Goal: Task Accomplishment & Management: Use online tool/utility

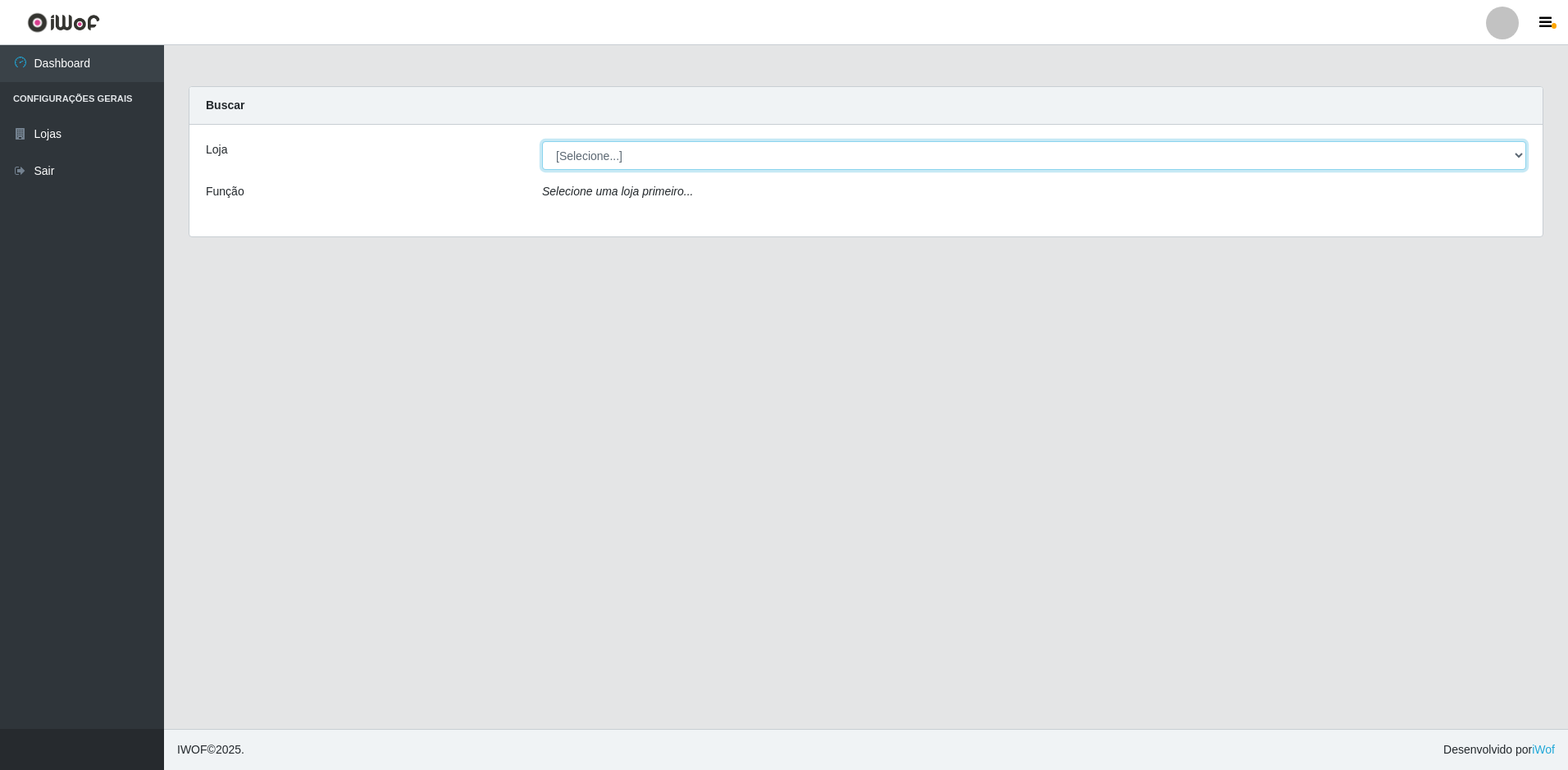
drag, startPoint x: 849, startPoint y: 157, endPoint x: 836, endPoint y: 170, distance: 18.4
click at [849, 157] on select "[Selecione...] Extrabom - Loja 51 Gaivotas" at bounding box center [1034, 155] width 985 height 29
select select "469"
click at [542, 141] on select "[Selecione...] Extrabom - Loja 51 Gaivotas" at bounding box center [1034, 155] width 985 height 29
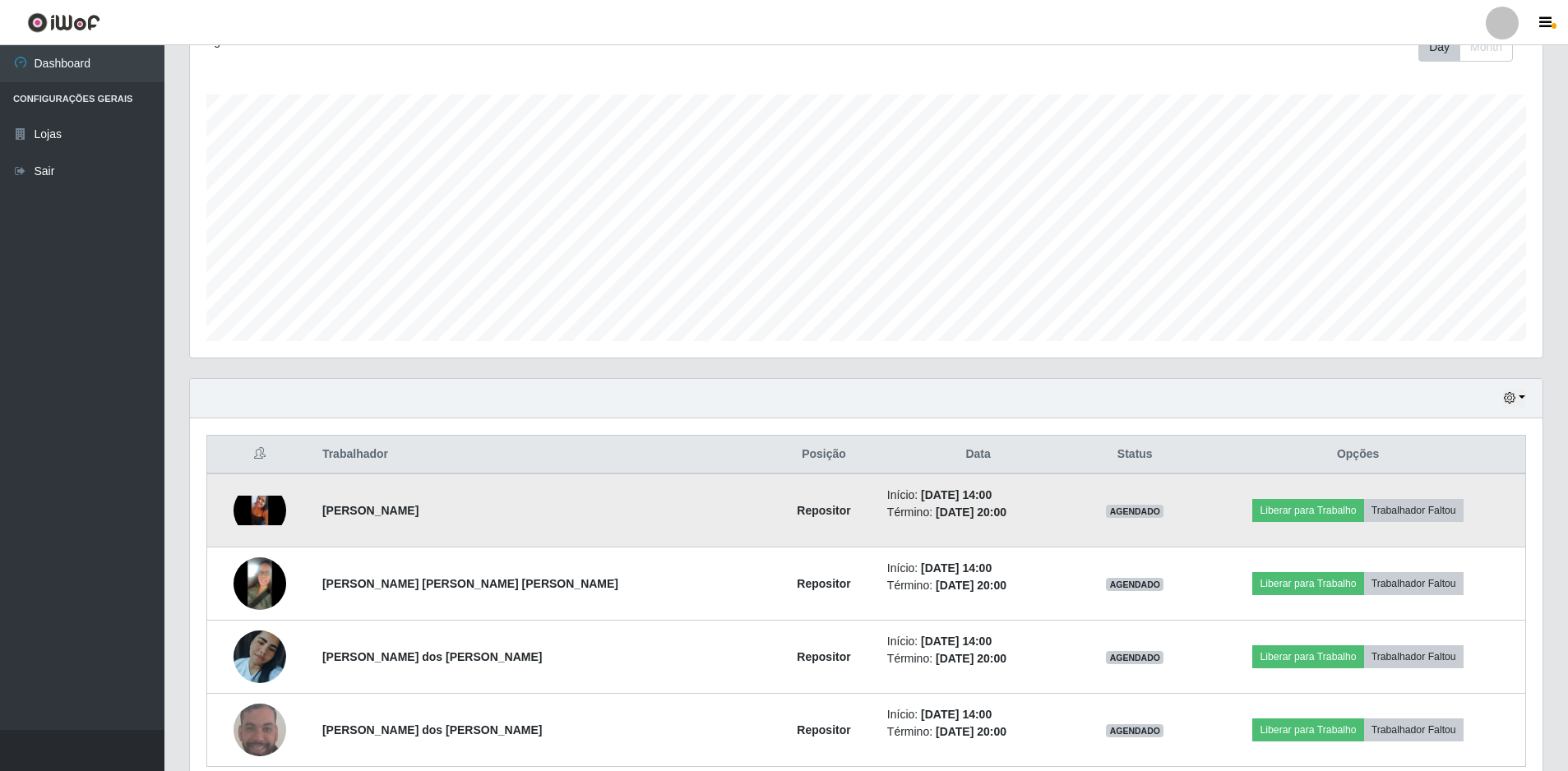
scroll to position [320, 0]
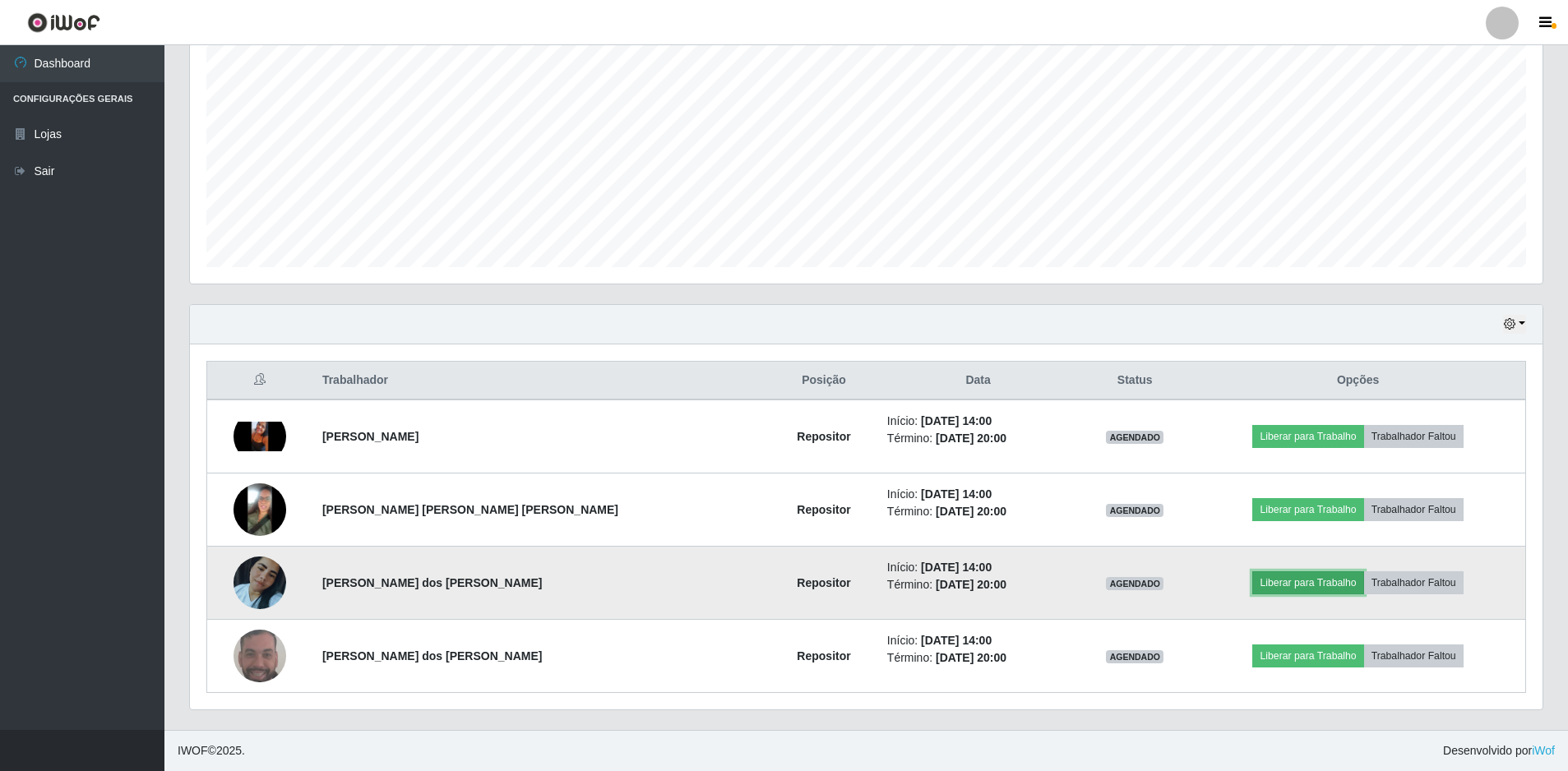
click at [1289, 585] on button "Liberar para Trabalho" at bounding box center [1307, 583] width 111 height 23
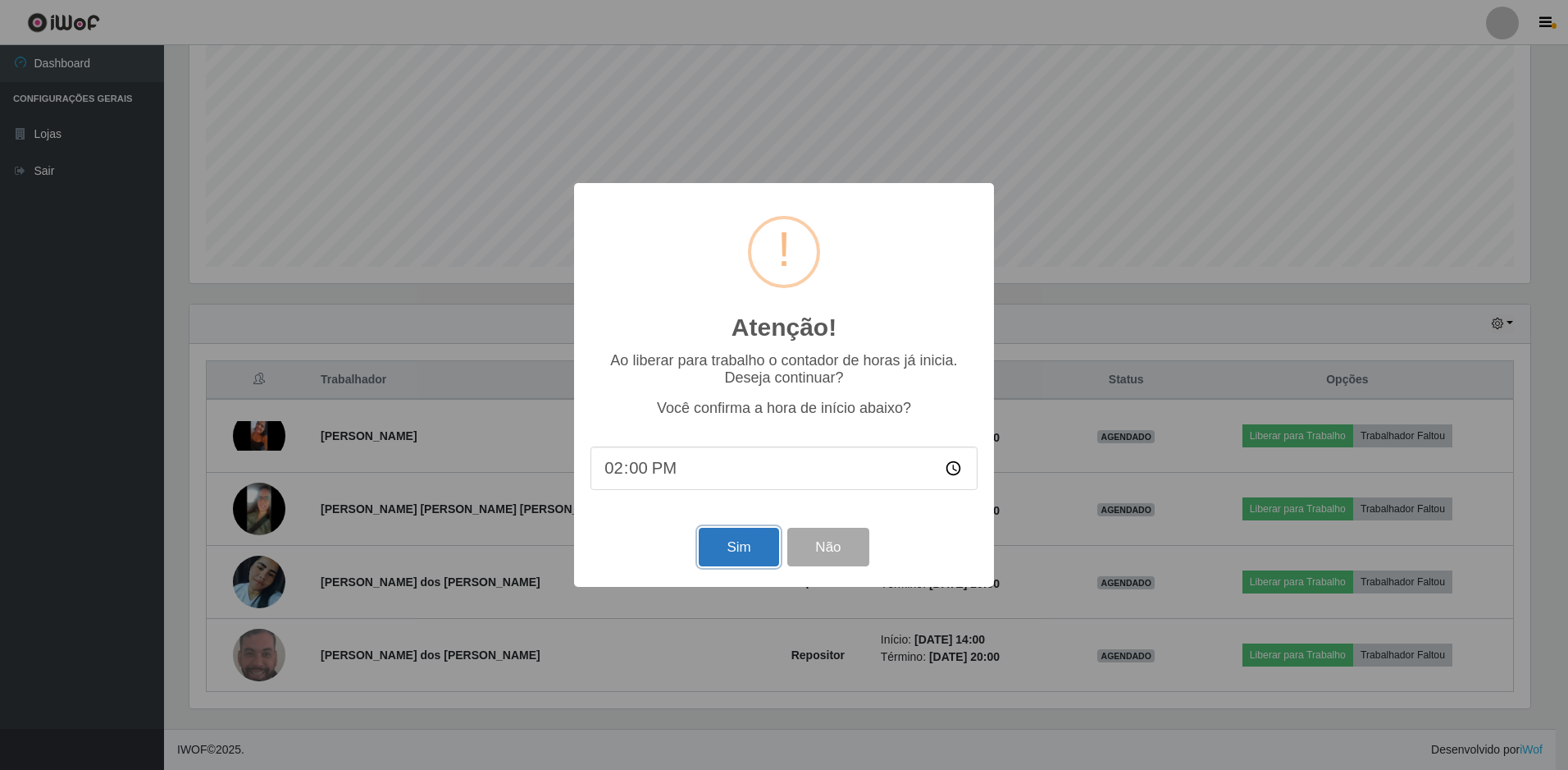
click at [754, 558] on button "Sim" at bounding box center [738, 546] width 79 height 38
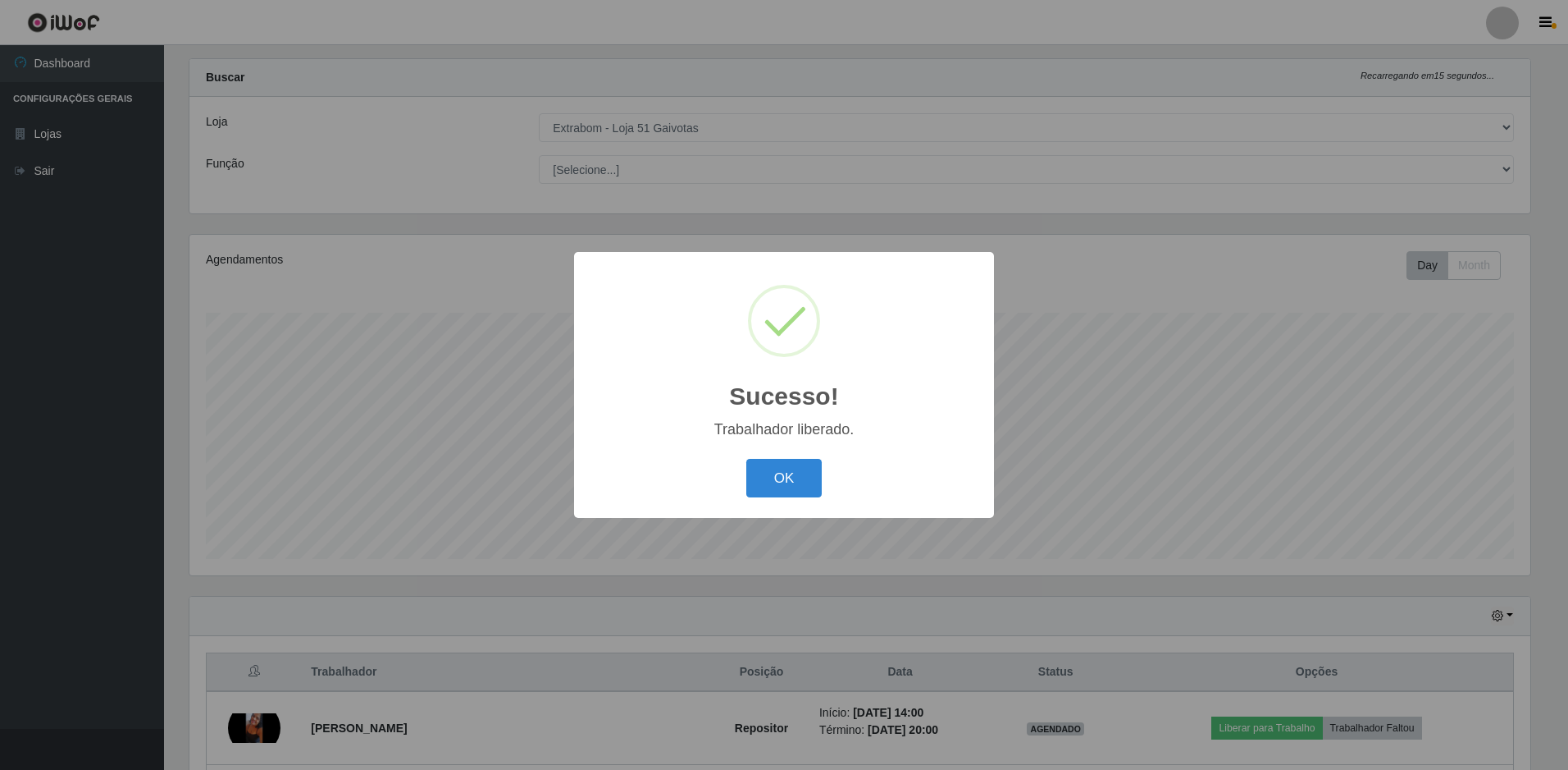
click at [783, 502] on div "Sucesso! × Trabalhador liberado. OK Cancel" at bounding box center [784, 385] width 420 height 266
drag, startPoint x: 783, startPoint y: 502, endPoint x: 791, endPoint y: 489, distance: 15.3
click at [790, 490] on button "OK" at bounding box center [784, 477] width 77 height 38
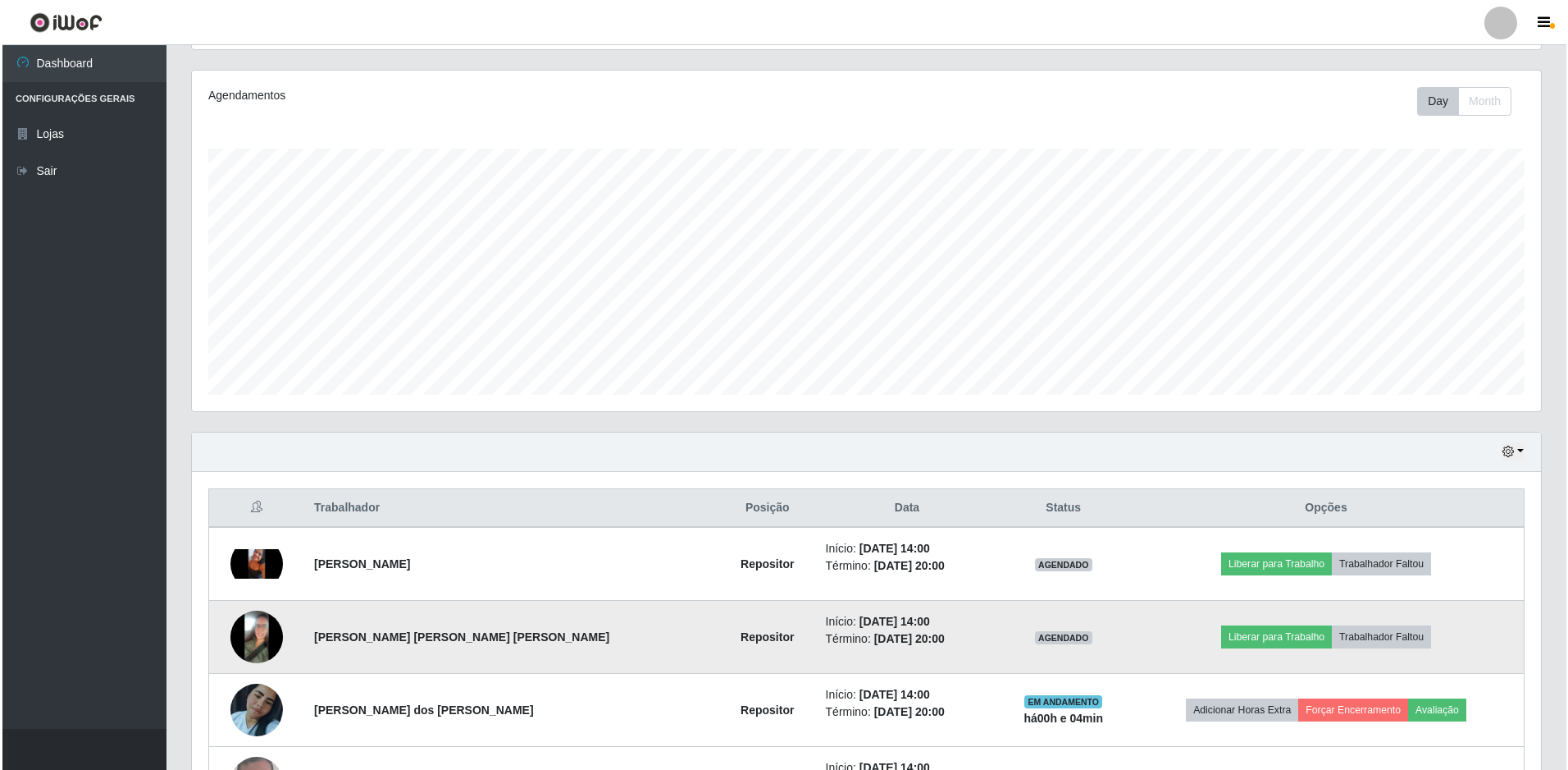
scroll to position [274, 0]
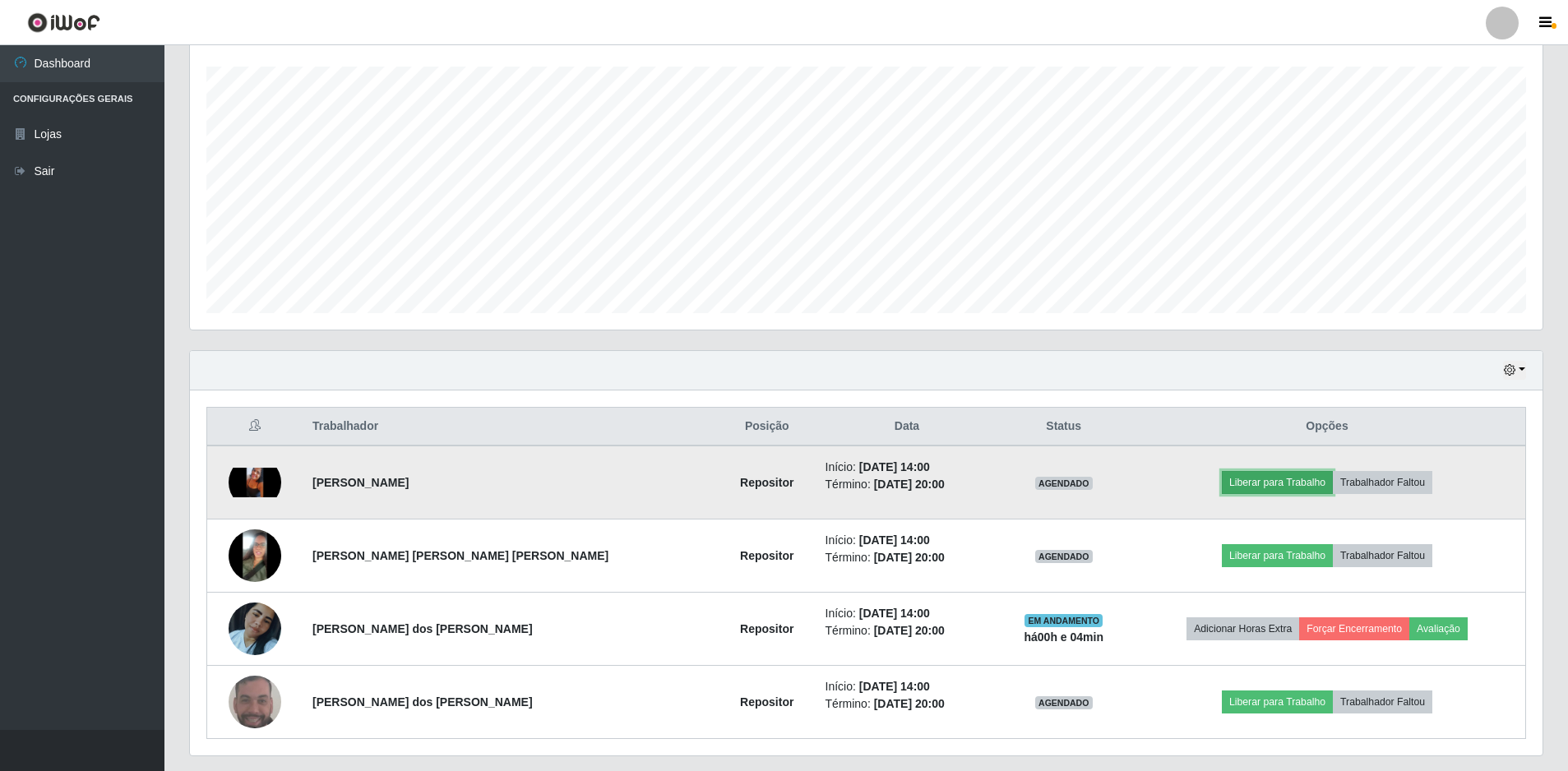
click at [1246, 488] on button "Liberar para Trabalho" at bounding box center [1277, 482] width 111 height 23
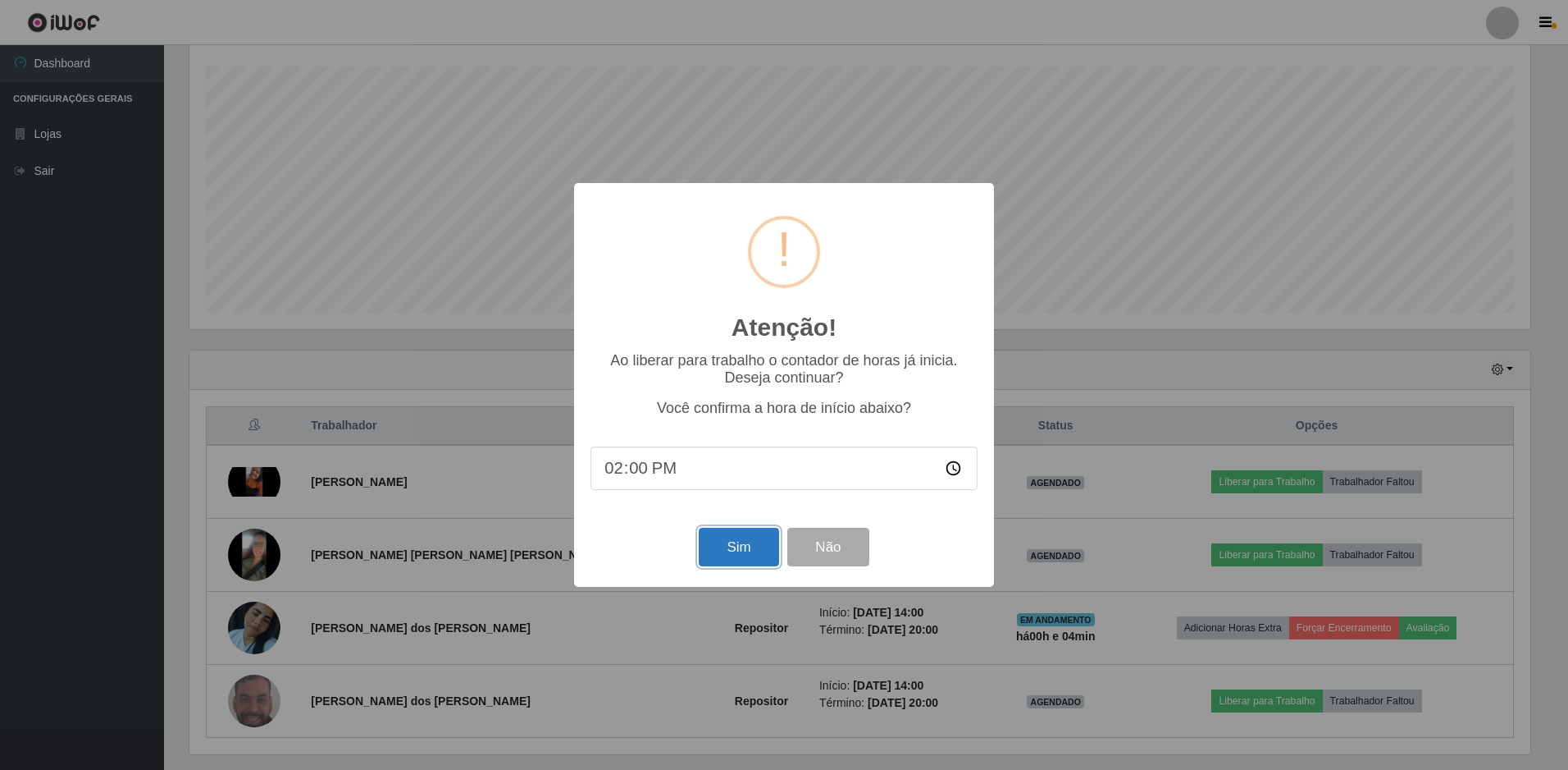
click at [720, 552] on button "Sim" at bounding box center [738, 546] width 79 height 38
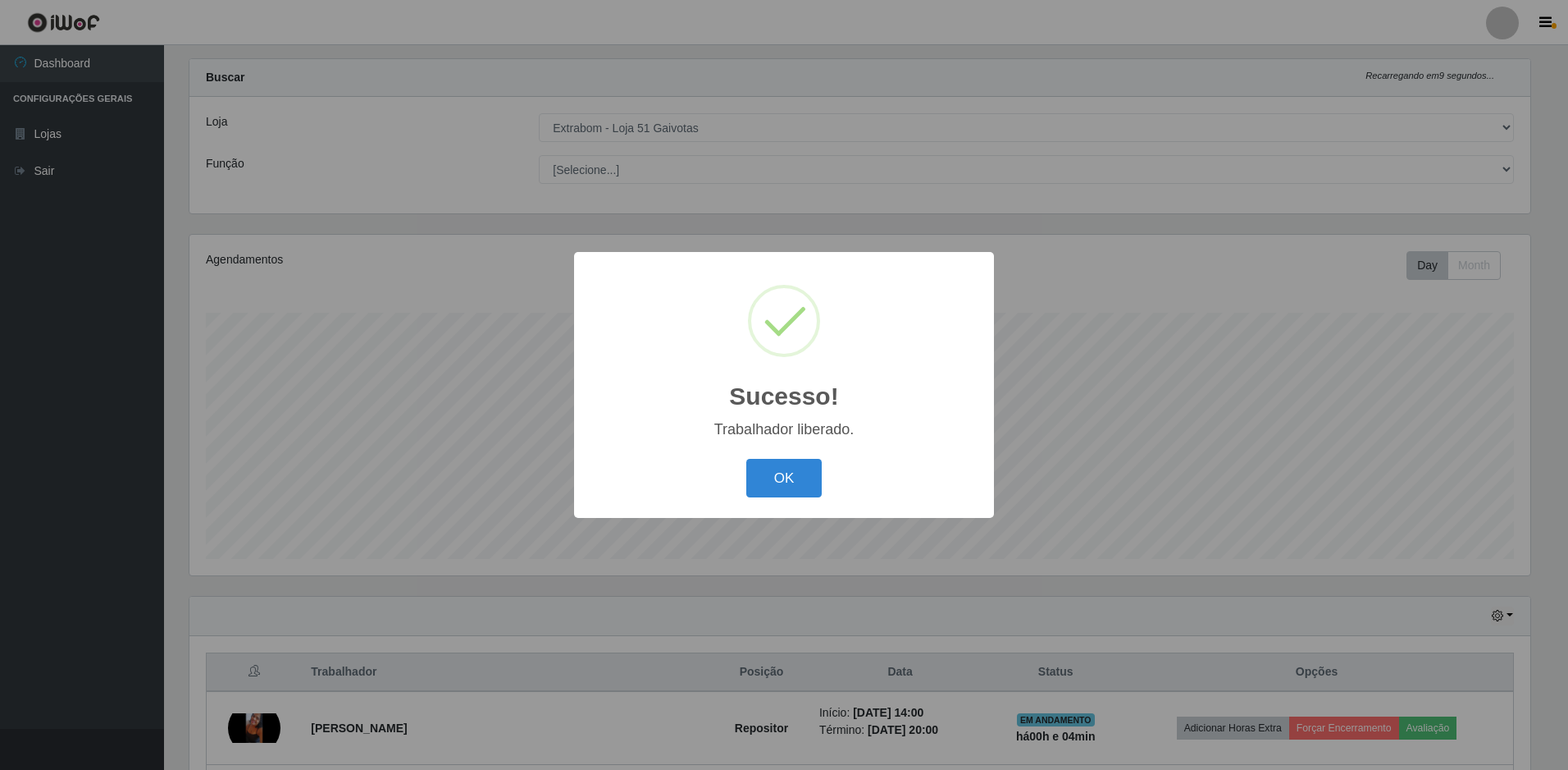
click at [827, 490] on div "OK Cancel" at bounding box center [784, 478] width 387 height 47
click at [813, 484] on button "OK" at bounding box center [784, 477] width 77 height 38
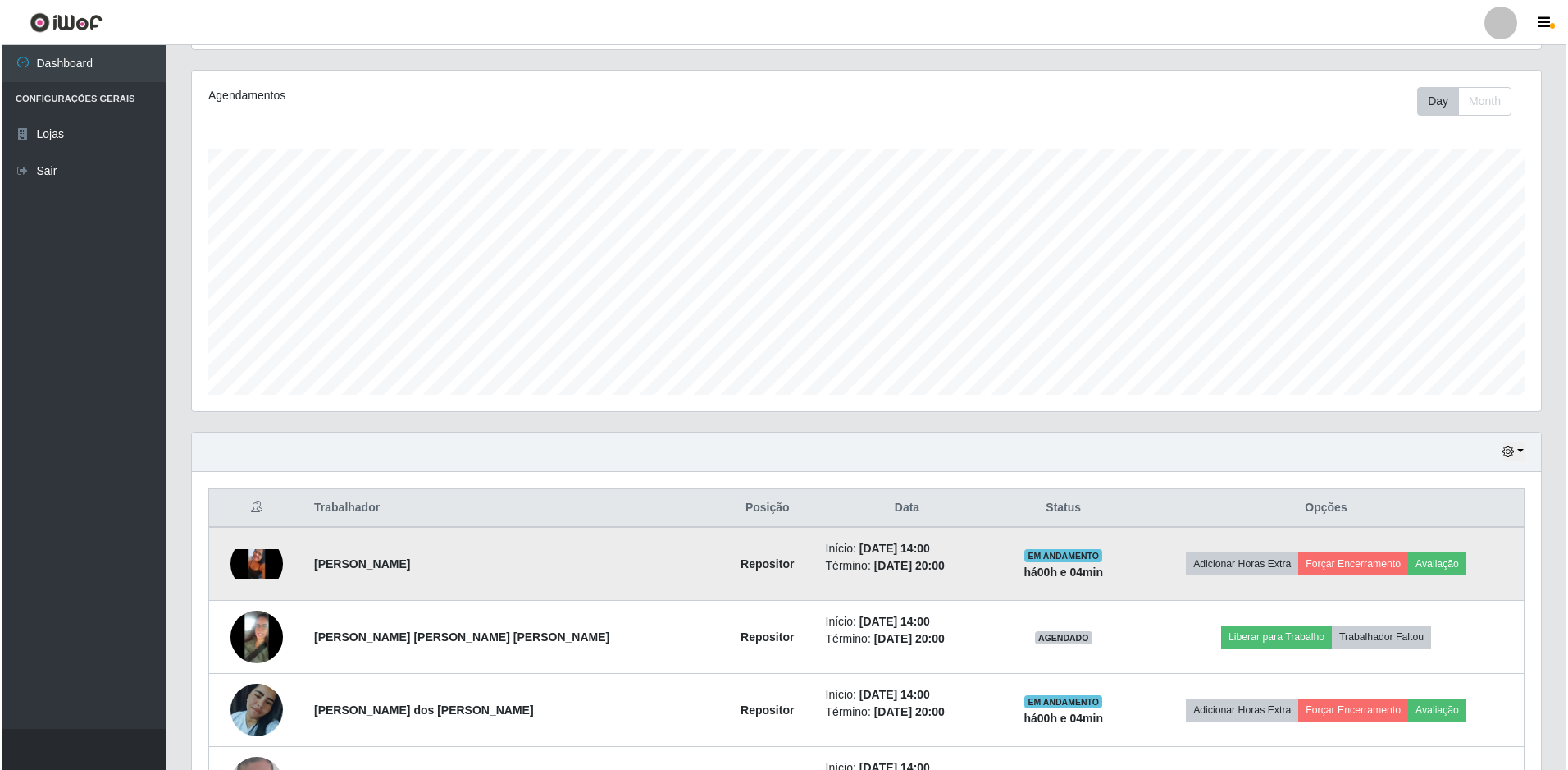
scroll to position [341, 1349]
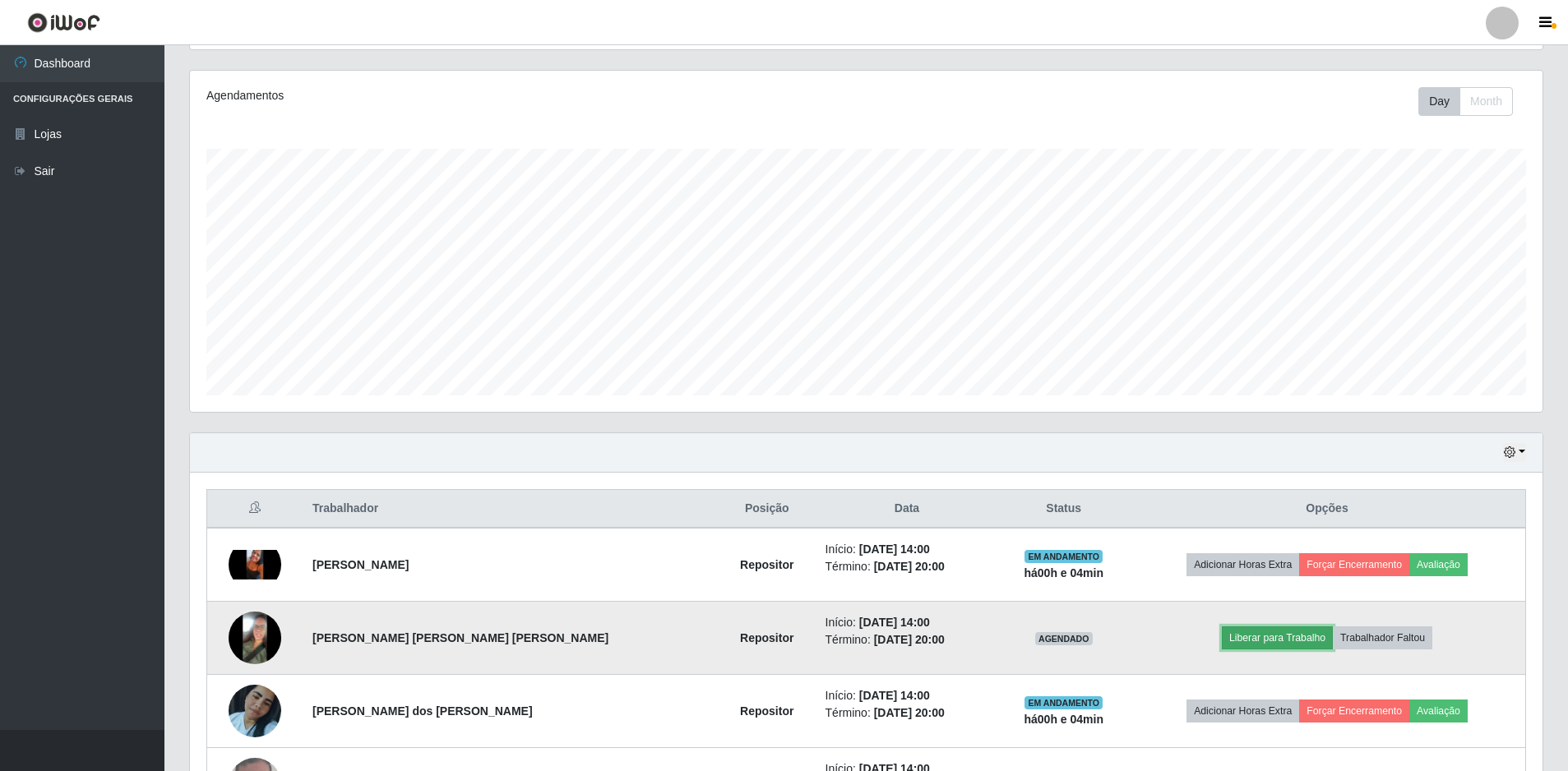
click at [1228, 640] on button "Liberar para Trabalho" at bounding box center [1277, 637] width 111 height 23
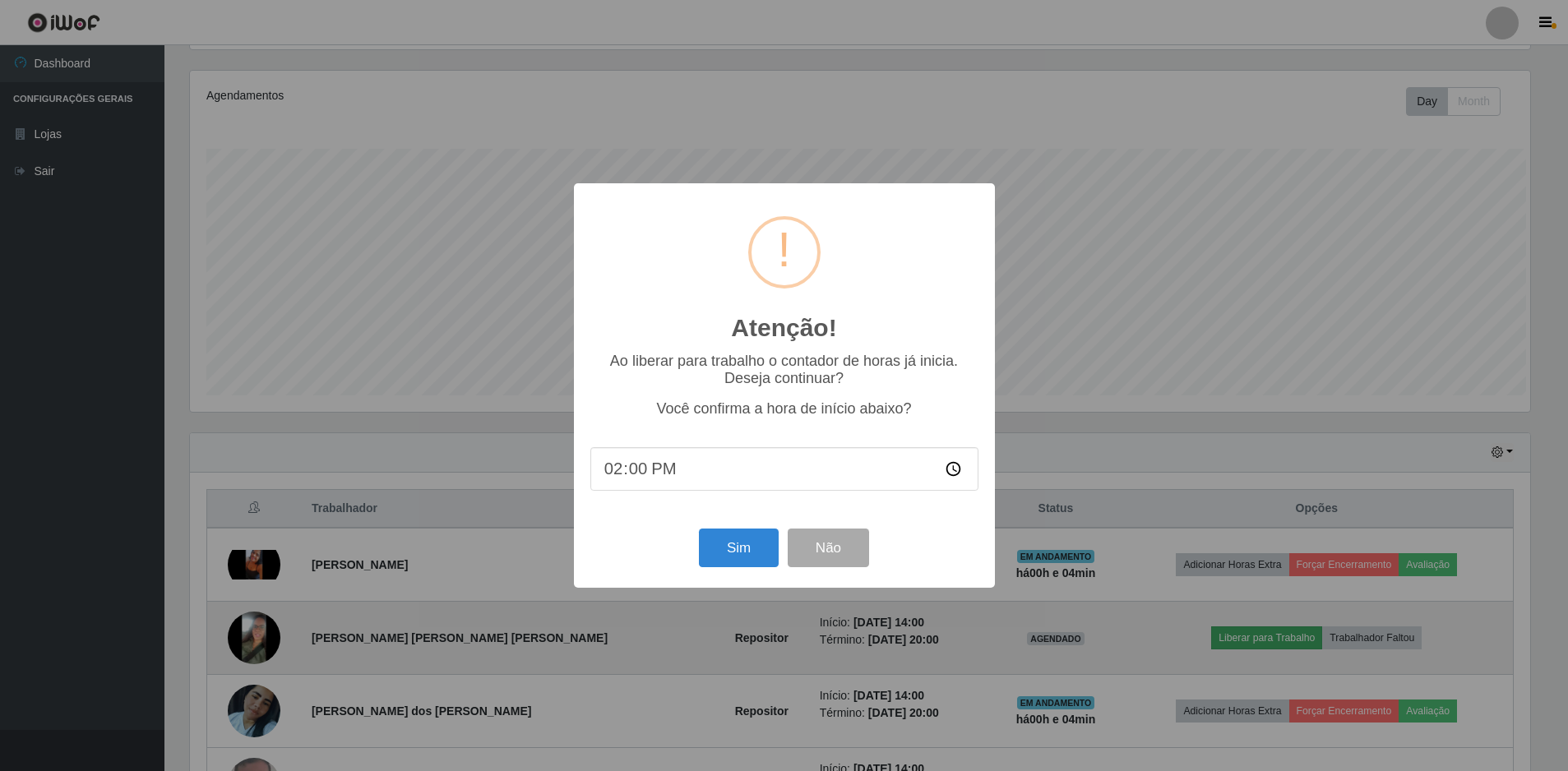
scroll to position [341, 1344]
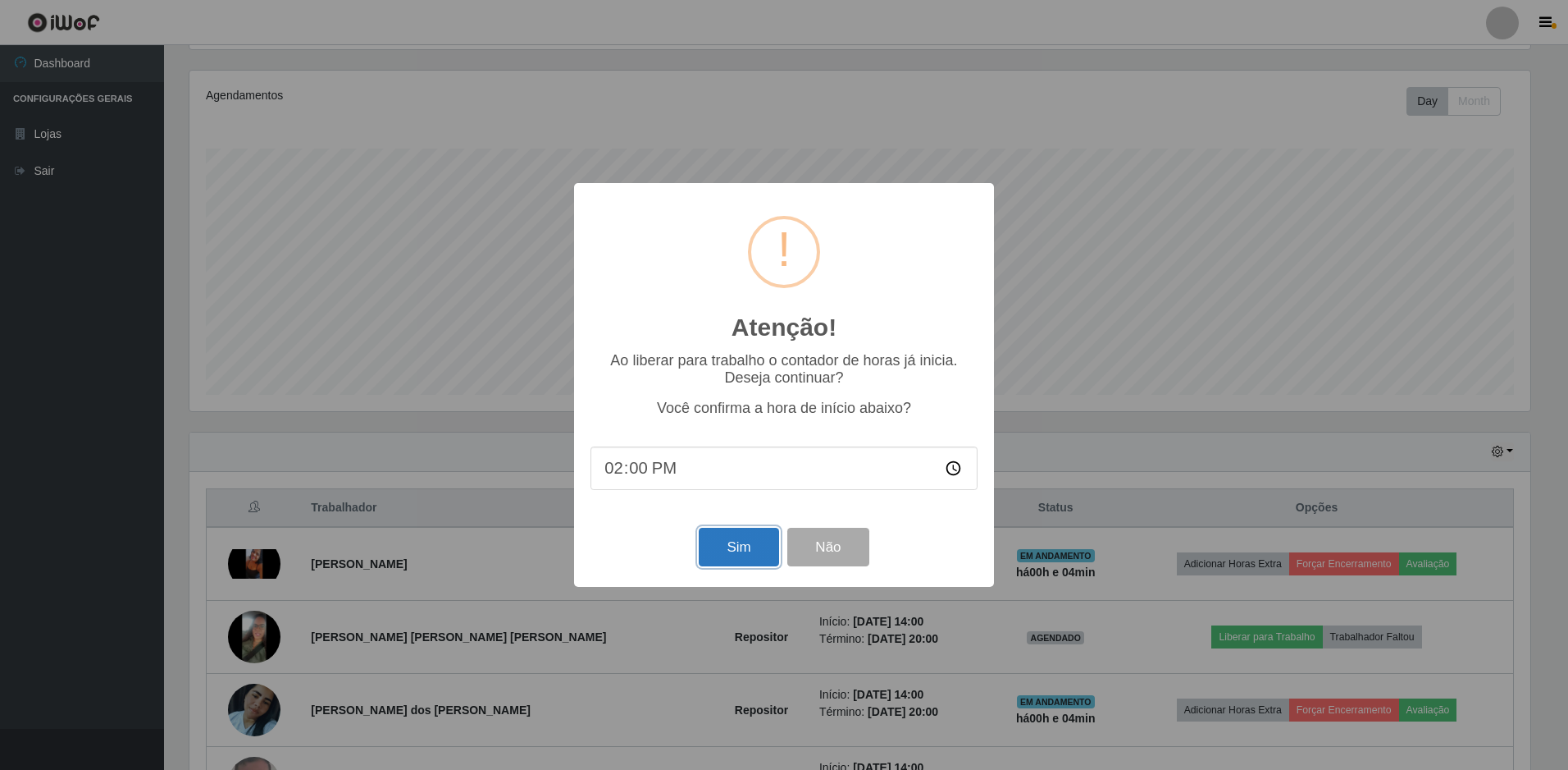
click at [772, 540] on button "Sim" at bounding box center [738, 546] width 79 height 38
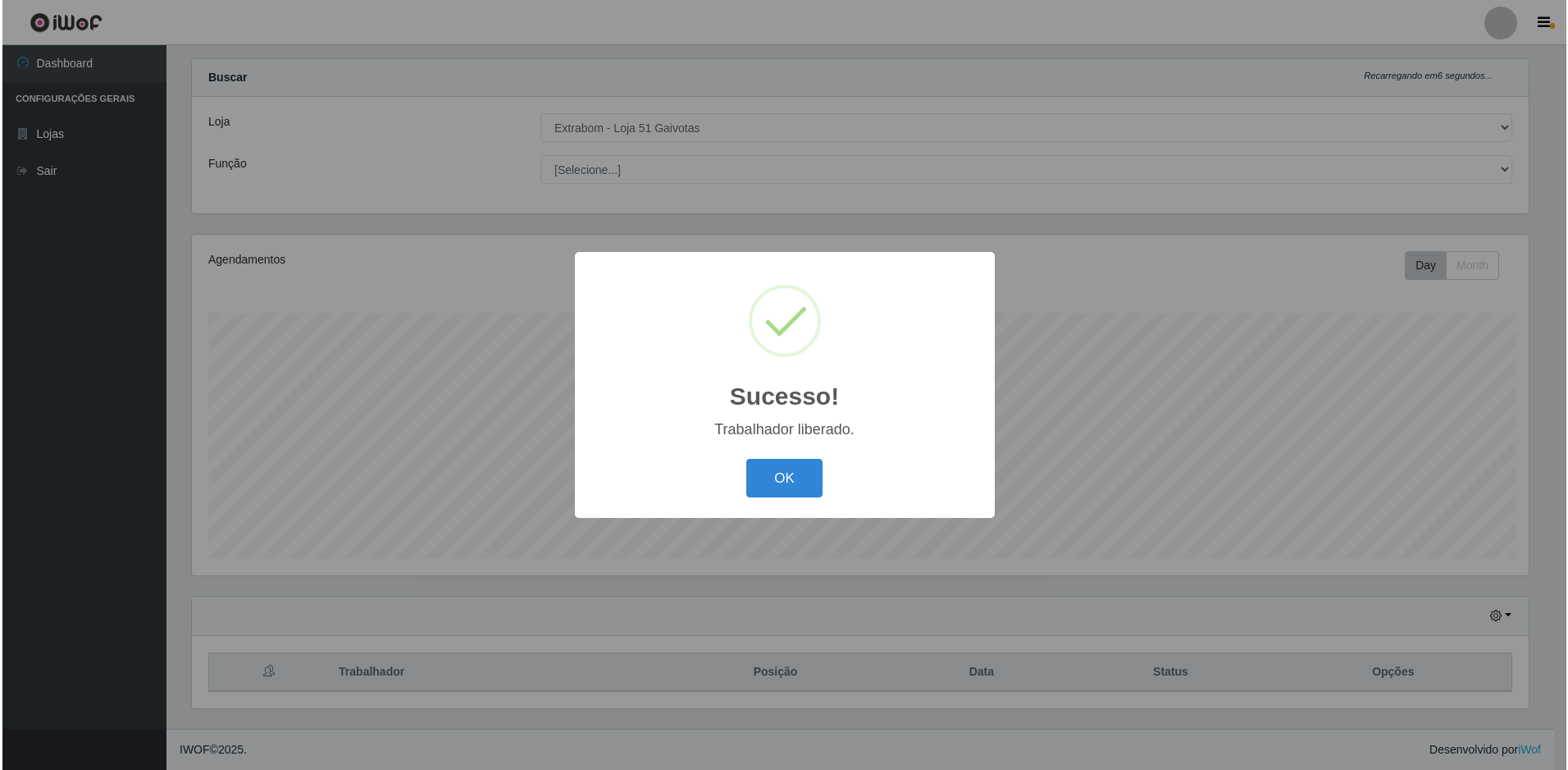
scroll to position [0, 0]
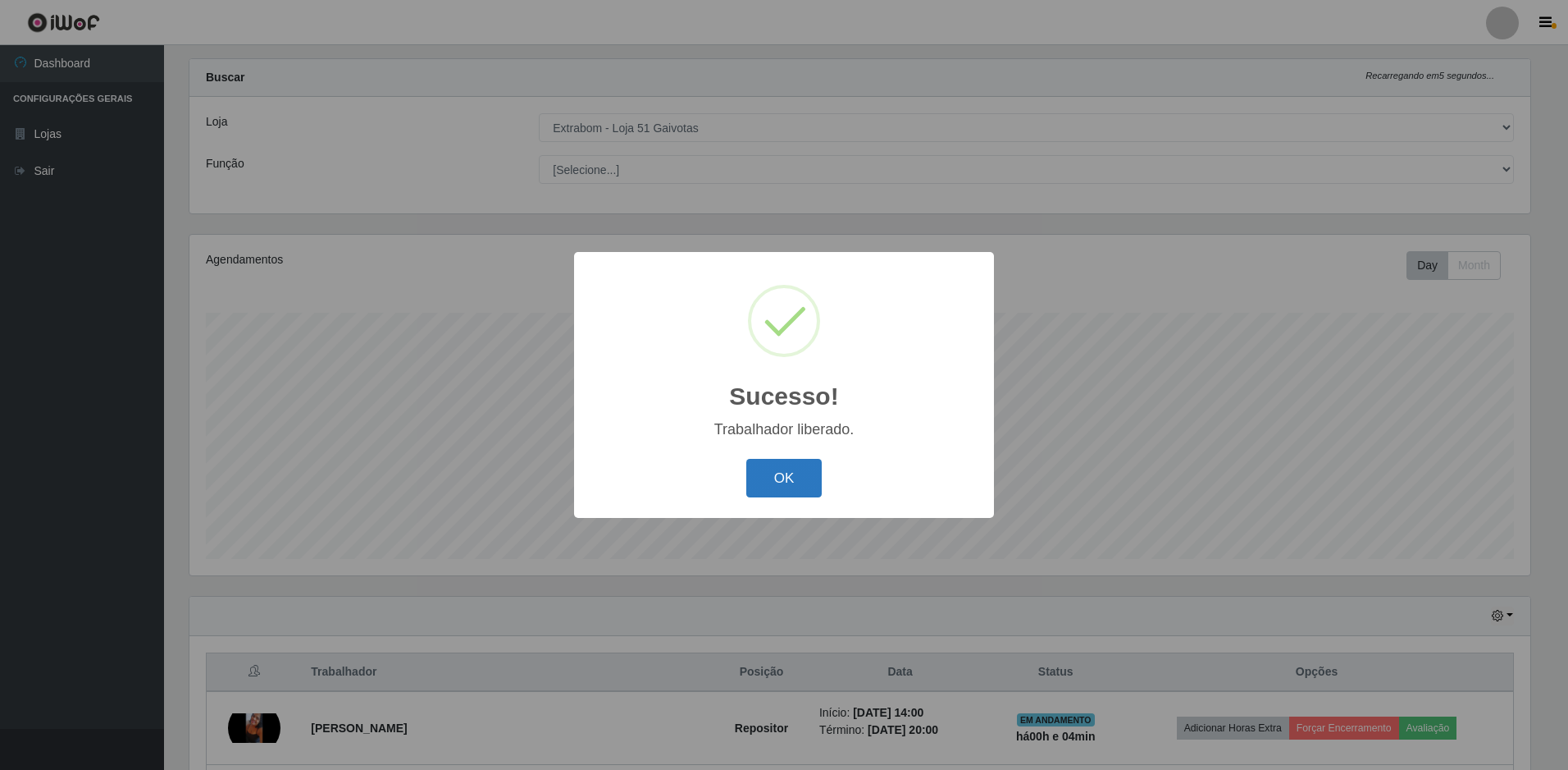
click at [815, 482] on button "OK" at bounding box center [784, 477] width 77 height 38
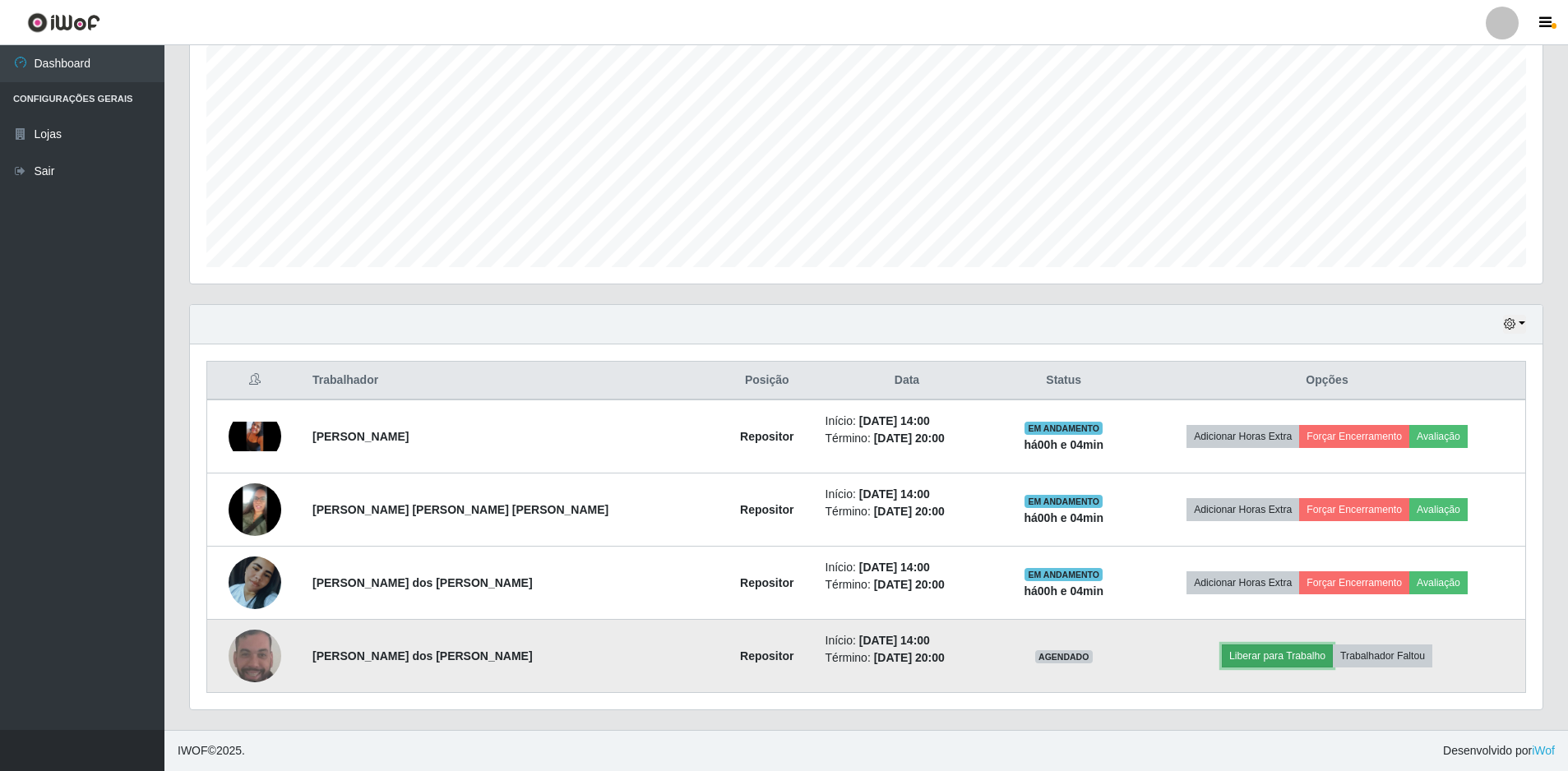
click at [1248, 660] on button "Liberar para Trabalho" at bounding box center [1277, 656] width 111 height 23
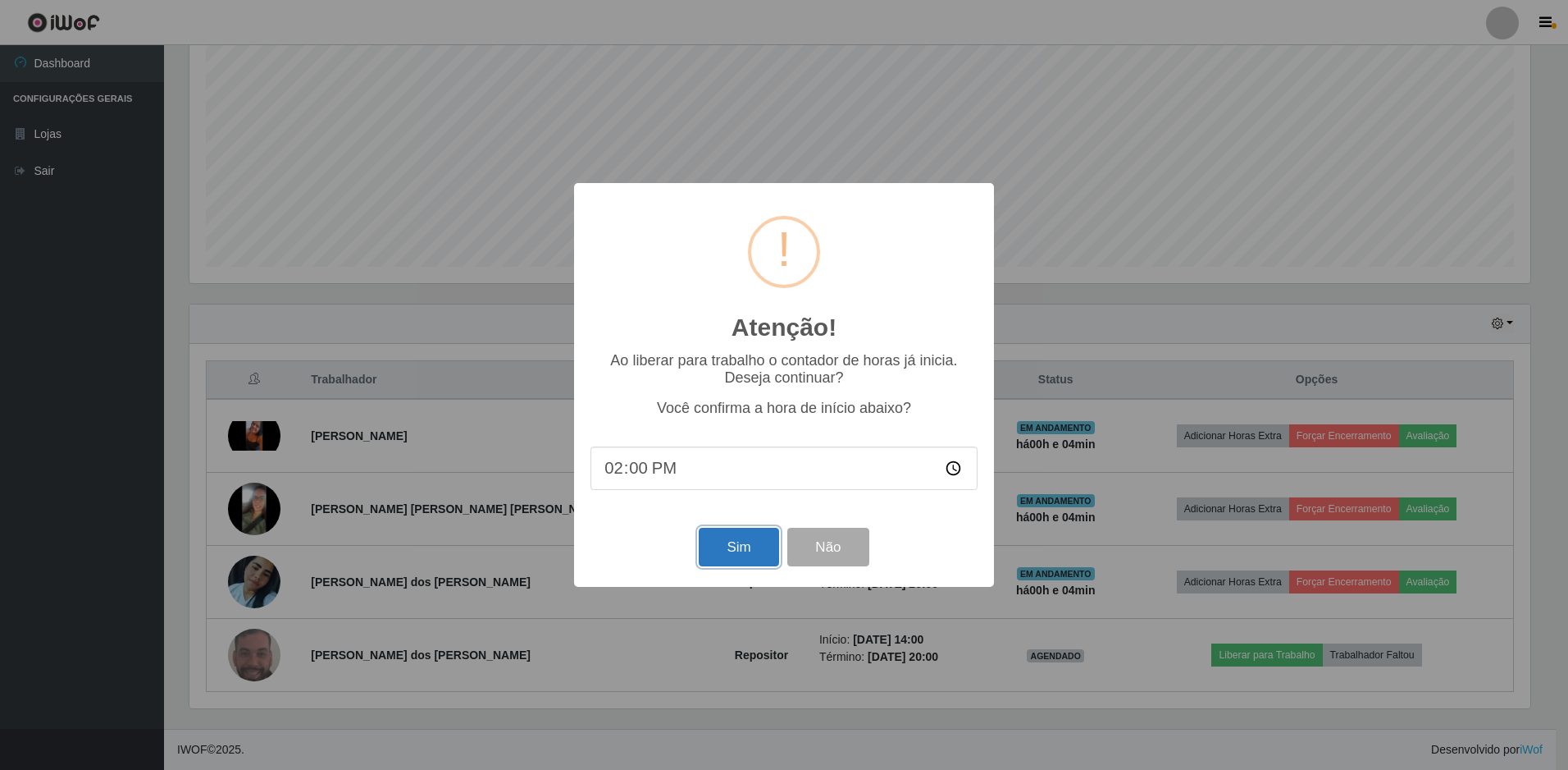
click at [725, 560] on button "Sim" at bounding box center [738, 546] width 79 height 38
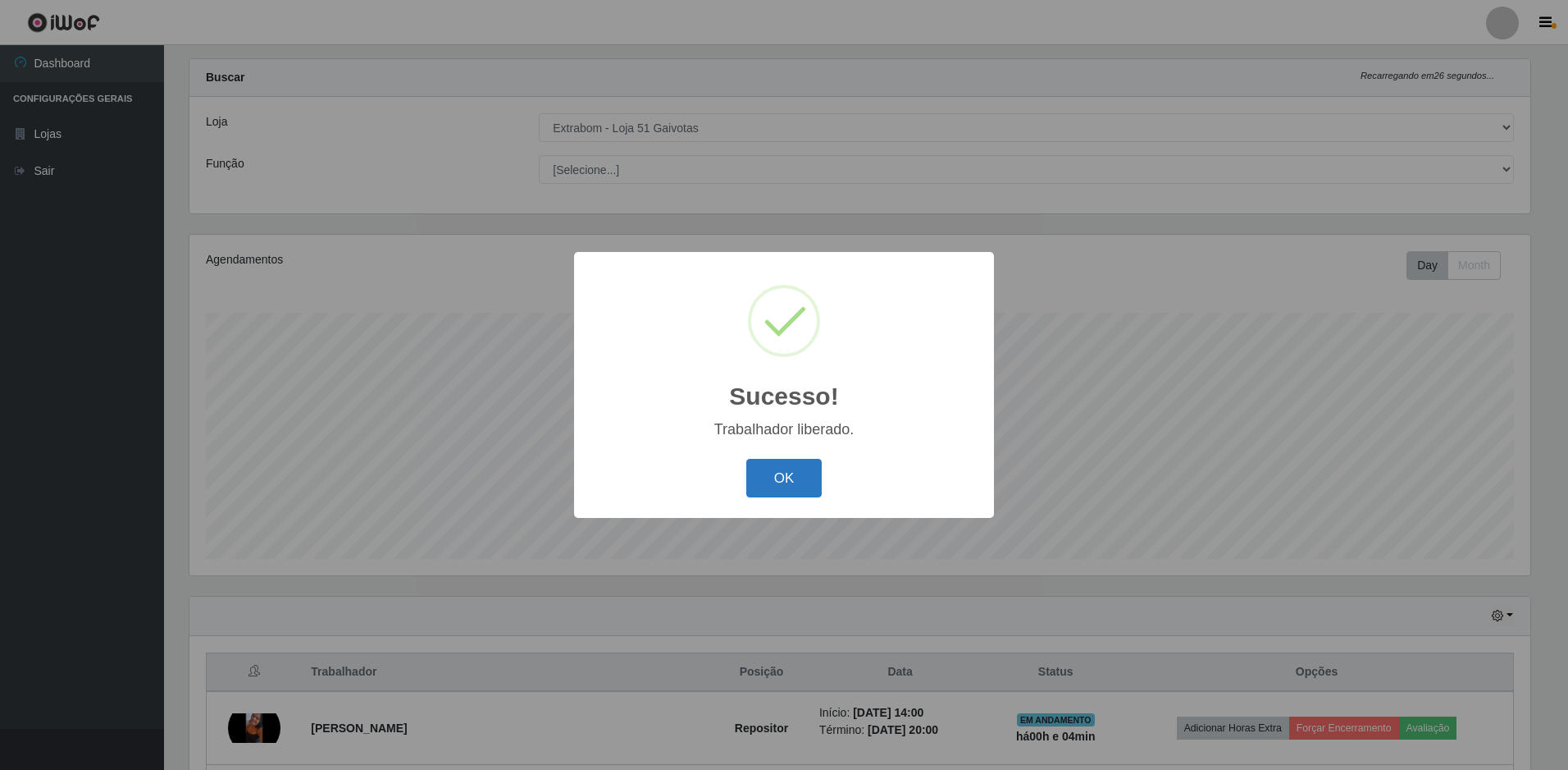
click at [770, 469] on button "OK" at bounding box center [784, 477] width 77 height 38
